Goal: Transaction & Acquisition: Subscribe to service/newsletter

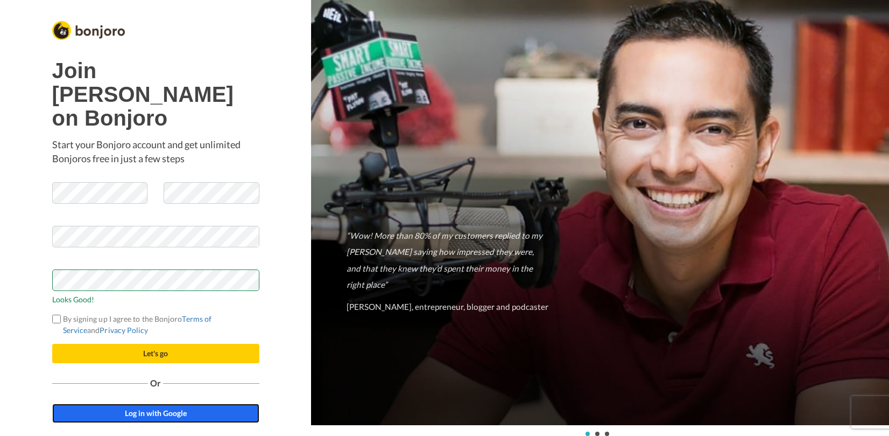
click at [136, 407] on link "Log in with Google" at bounding box center [155, 412] width 207 height 19
